Goal: Transaction & Acquisition: Purchase product/service

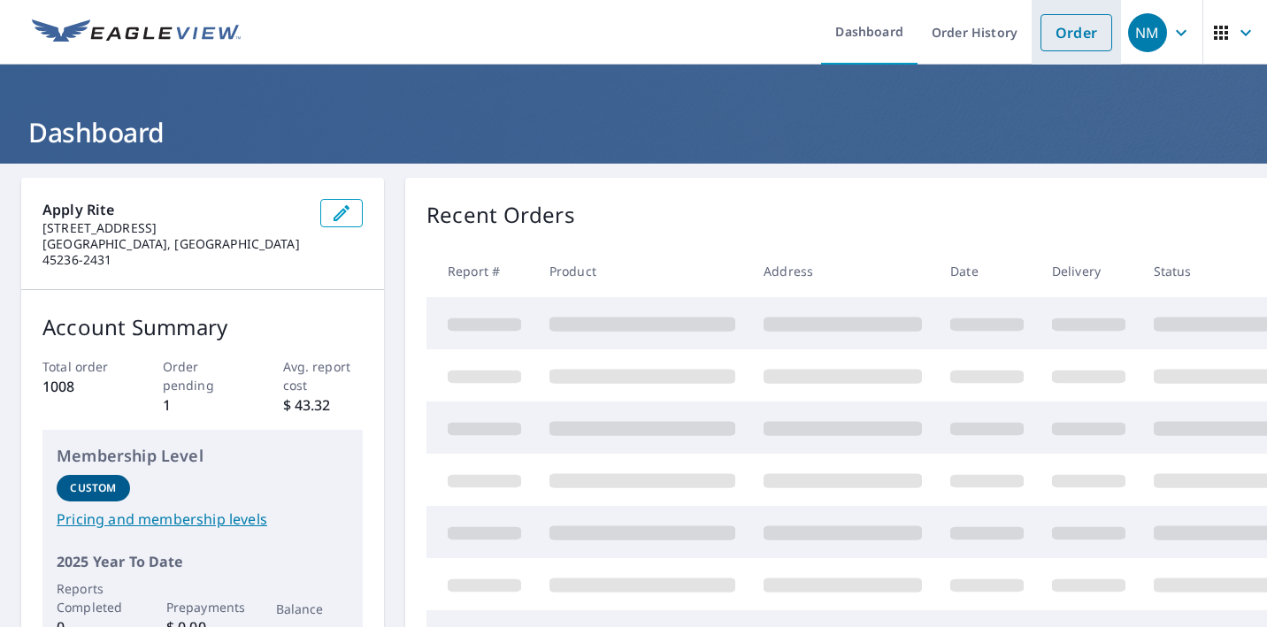
click at [1077, 30] on link "Order" at bounding box center [1076, 32] width 72 height 37
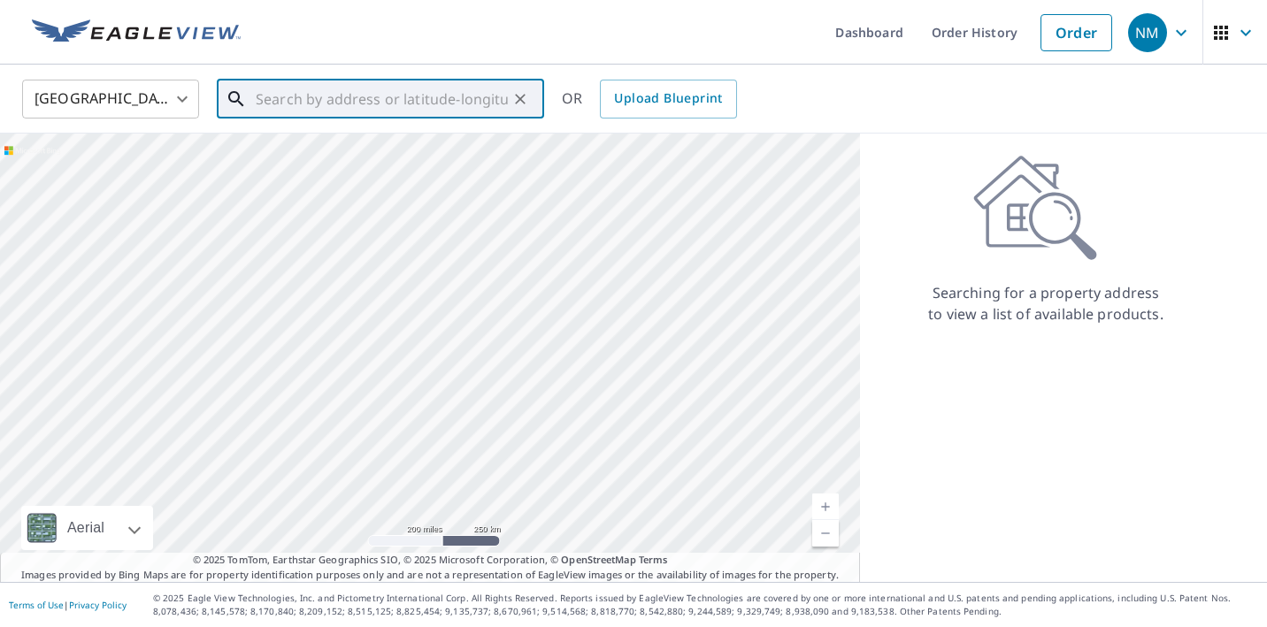
click at [427, 96] on input "text" at bounding box center [382, 99] width 252 height 50
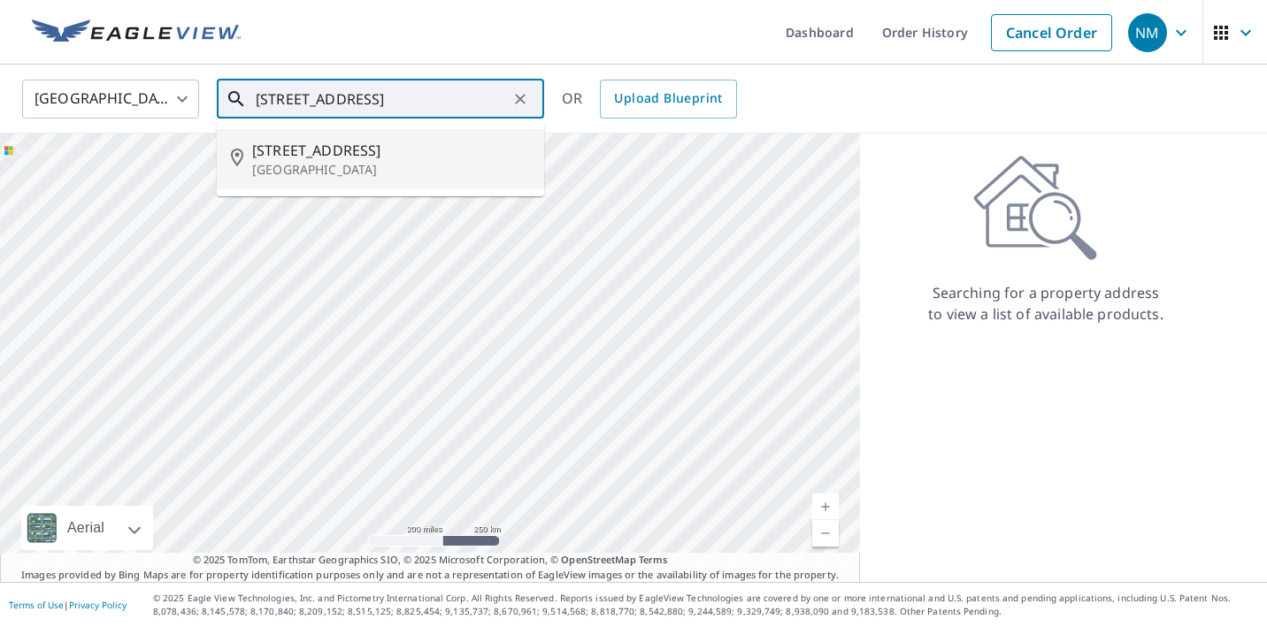
click at [358, 149] on span "[STREET_ADDRESS]" at bounding box center [391, 150] width 278 height 21
type input "[STREET_ADDRESS]"
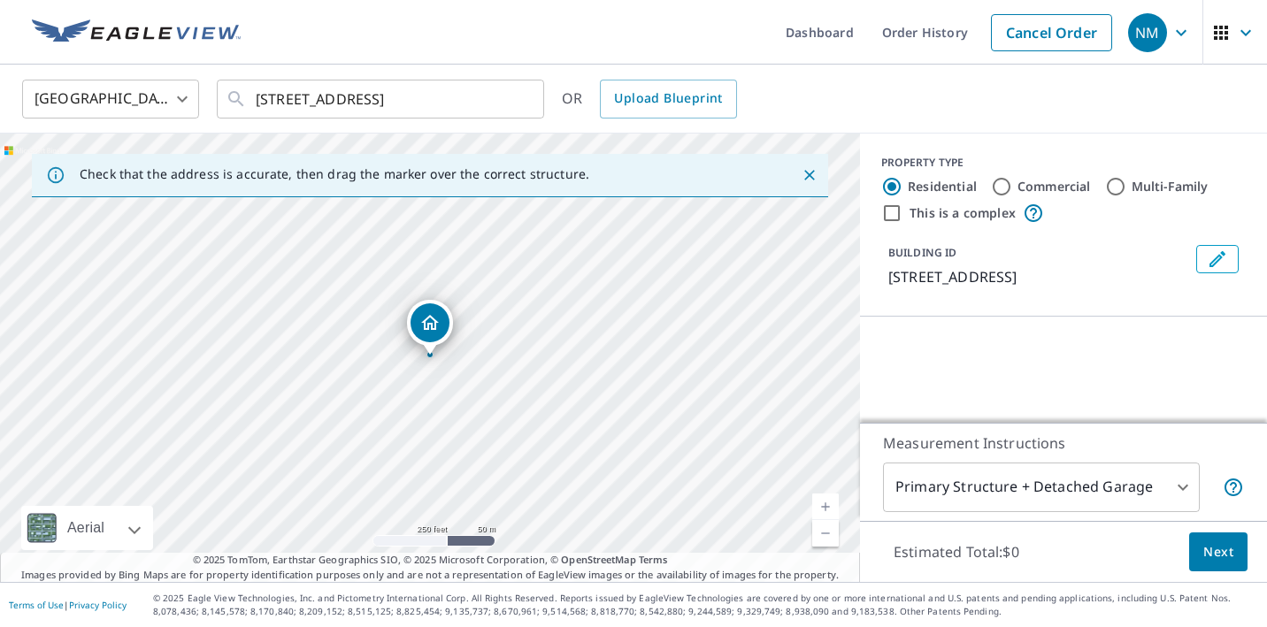
click at [825, 502] on link "Current Level 17, Zoom In" at bounding box center [825, 507] width 27 height 27
click at [825, 502] on link "Current Level 18, Zoom In" at bounding box center [825, 507] width 27 height 27
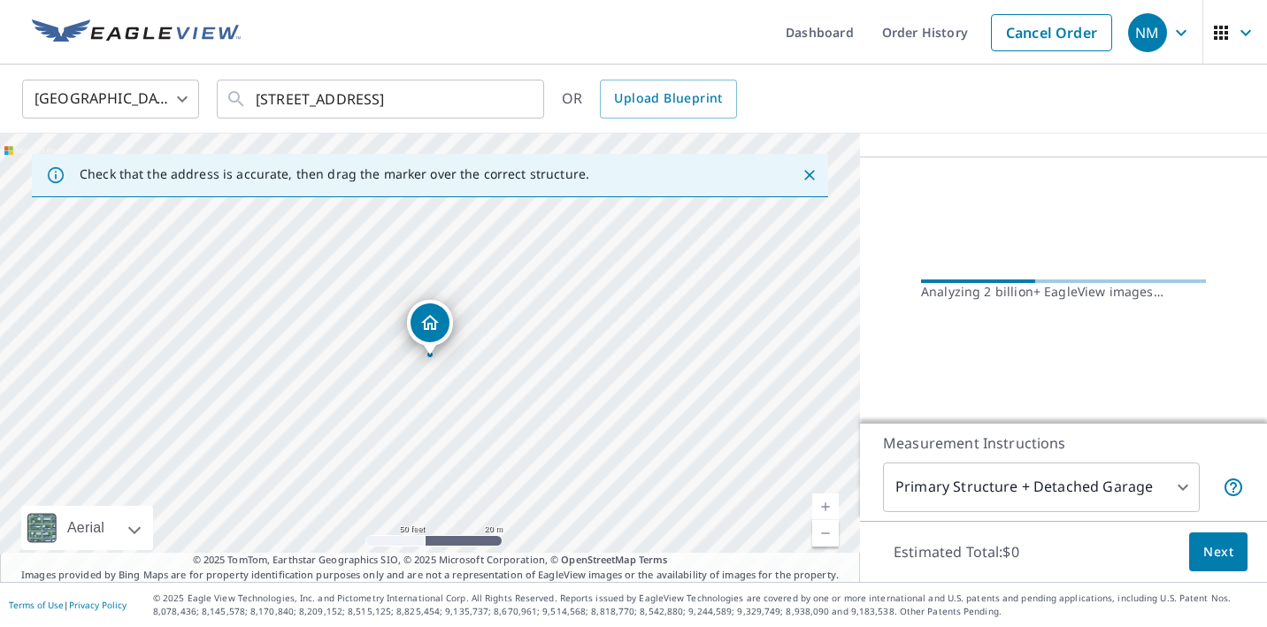
scroll to position [124, 0]
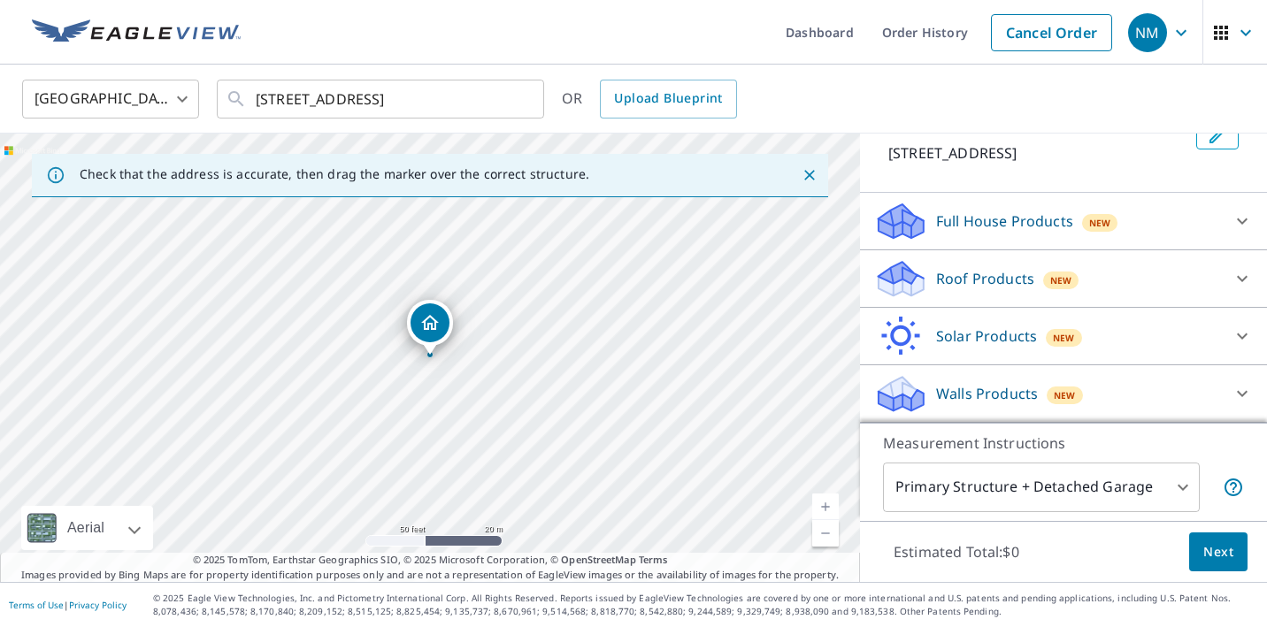
click at [939, 280] on p "Roof Products" at bounding box center [985, 278] width 98 height 21
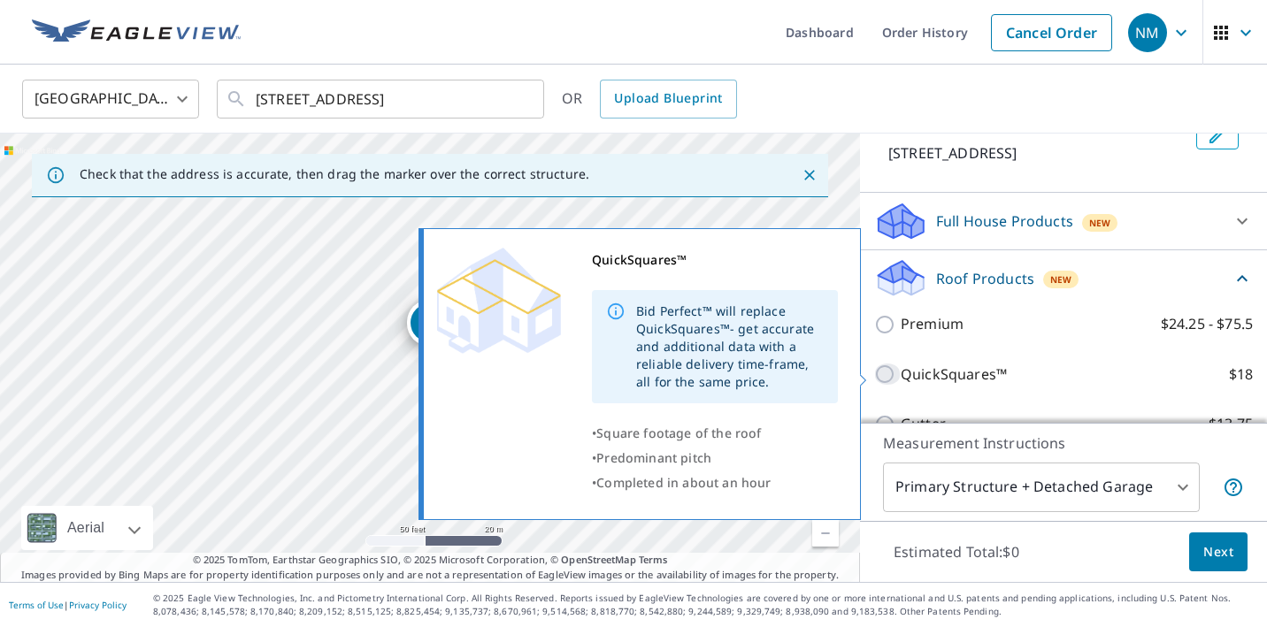
click at [887, 374] on input "QuickSquares™ $18" at bounding box center [887, 374] width 27 height 21
checkbox input "true"
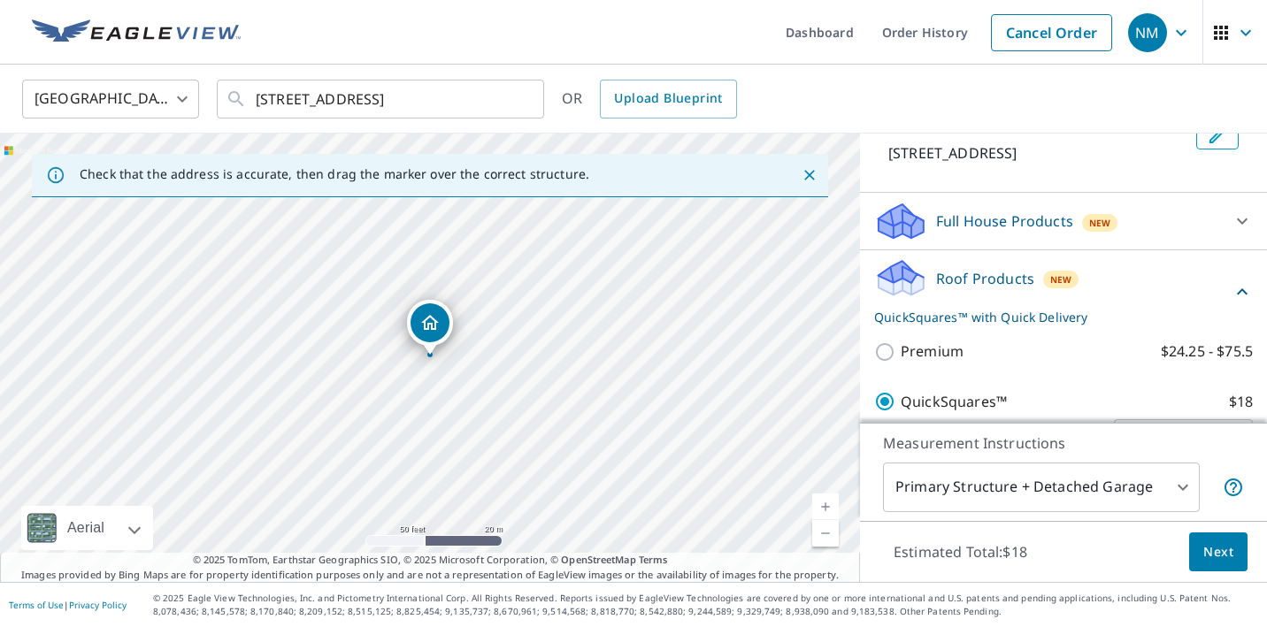
click at [1209, 550] on span "Next" at bounding box center [1218, 552] width 30 height 22
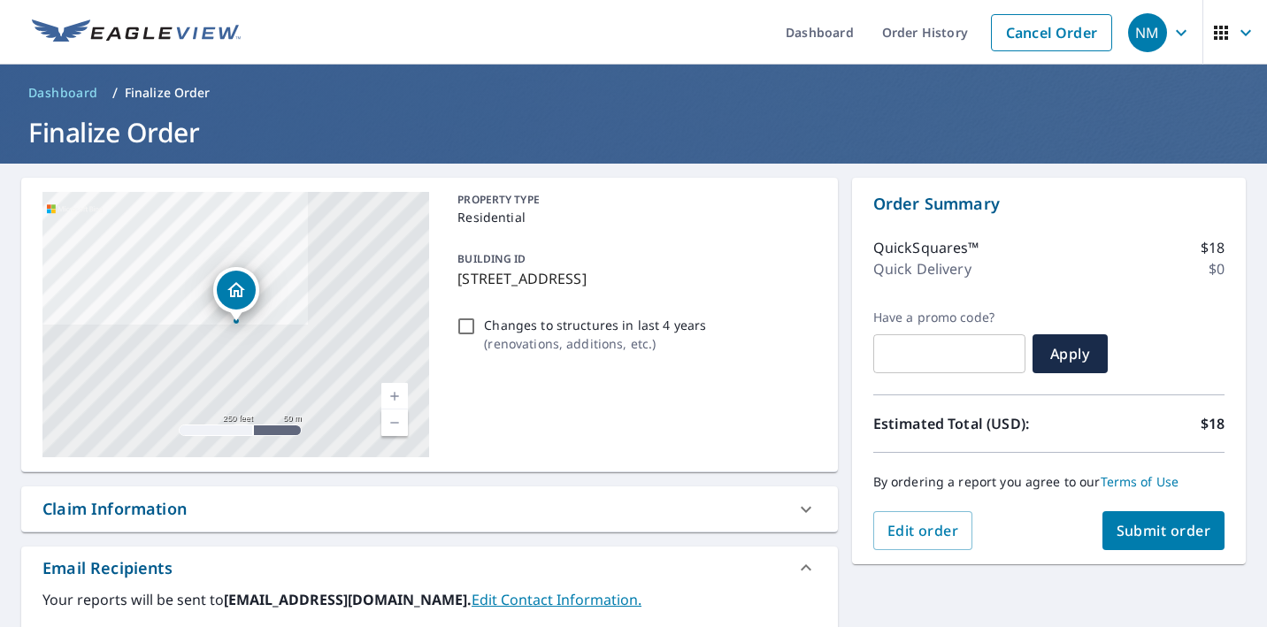
click at [1157, 533] on span "Submit order" at bounding box center [1163, 530] width 95 height 19
